Goal: Task Accomplishment & Management: Use online tool/utility

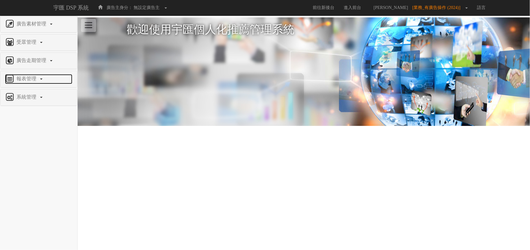
click at [32, 80] on span "報表管理" at bounding box center [27, 78] width 25 height 5
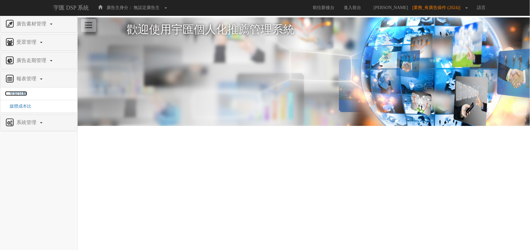
click at [24, 94] on span "全站分析" at bounding box center [16, 93] width 22 height 5
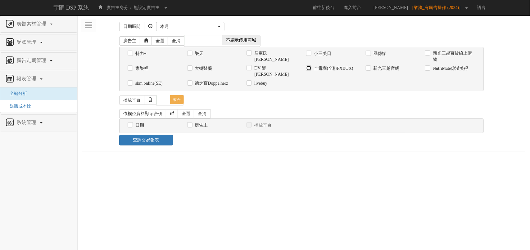
click at [309, 67] on input "全電商(全聯PXBOX)" at bounding box center [308, 69] width 4 height 4
checkbox input "true"
click at [210, 27] on div "本月" at bounding box center [188, 27] width 57 height 6
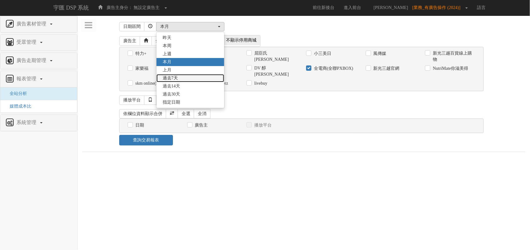
click at [196, 79] on link "過去7天" at bounding box center [191, 78] width 68 height 8
select select "Past7"
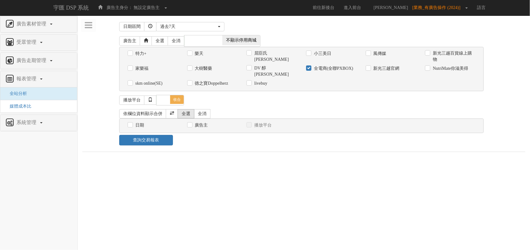
click at [187, 109] on link "全選" at bounding box center [186, 113] width 17 height 9
checkbox input "true"
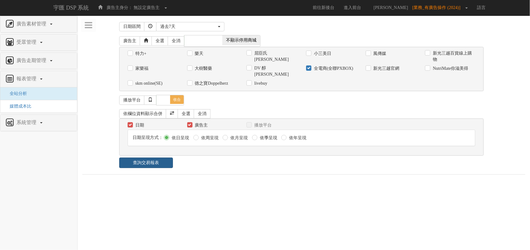
click at [143, 158] on link "查詢交易報表" at bounding box center [146, 163] width 54 height 11
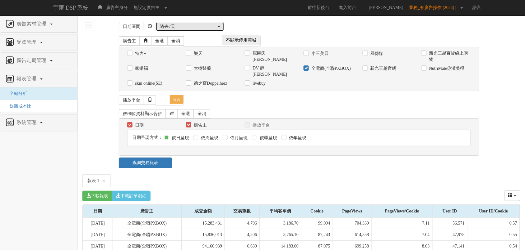
click at [192, 27] on div "過去7天" at bounding box center [188, 27] width 57 height 6
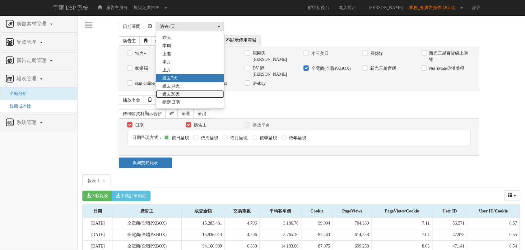
click at [176, 93] on span "過去30天" at bounding box center [170, 94] width 17 height 6
select select "Past30"
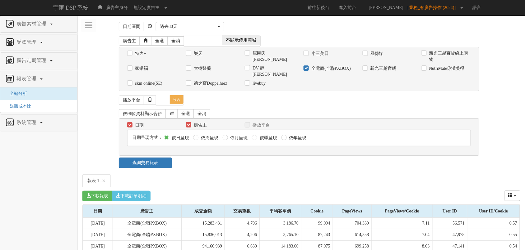
drag, startPoint x: 145, startPoint y: 156, endPoint x: 112, endPoint y: 151, distance: 33.0
click at [144, 158] on link "查詢交易報表" at bounding box center [145, 163] width 53 height 11
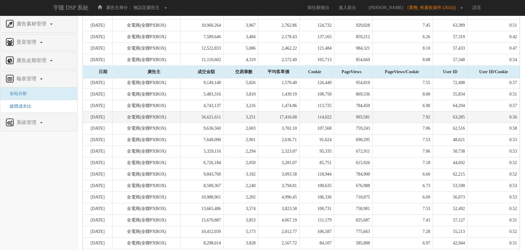
scroll to position [341, 0]
